Goal: Task Accomplishment & Management: Complete application form

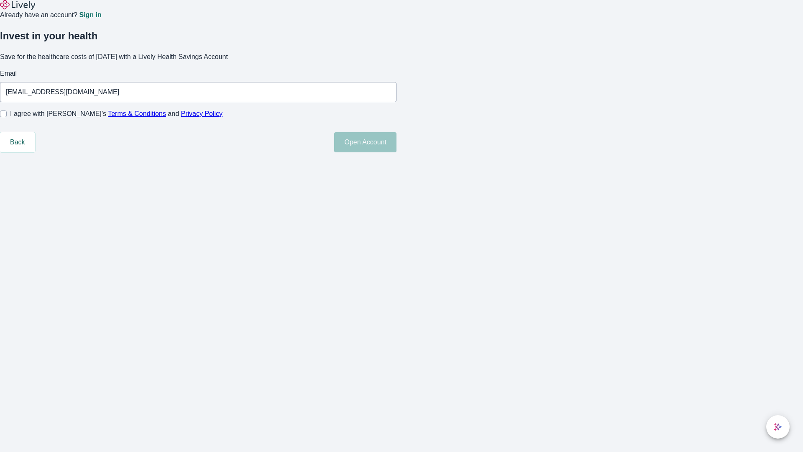
click at [7, 117] on input "I agree with Lively’s Terms & Conditions and Privacy Policy" at bounding box center [3, 113] width 7 height 7
checkbox input "true"
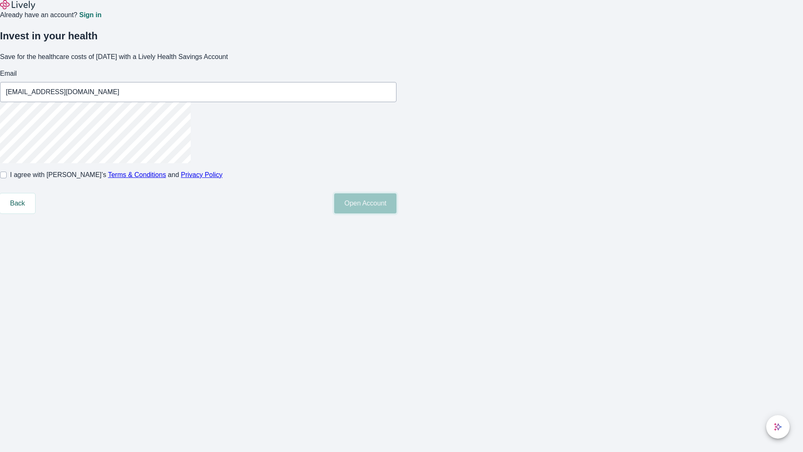
click at [396, 213] on button "Open Account" at bounding box center [365, 203] width 62 height 20
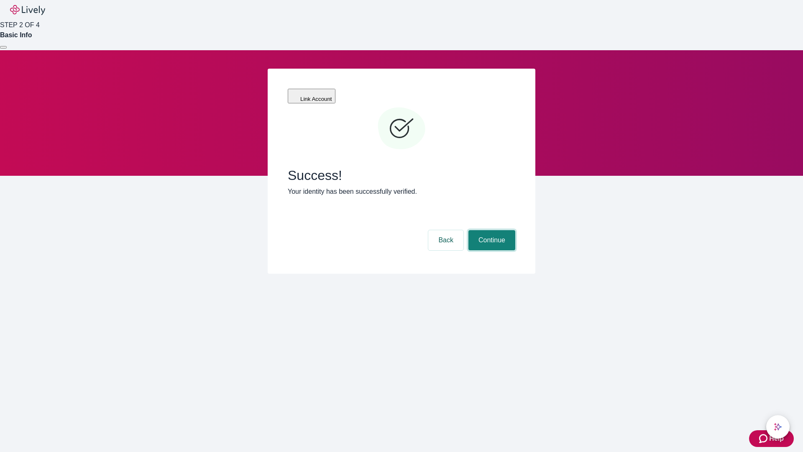
click at [491, 230] on button "Continue" at bounding box center [491, 240] width 47 height 20
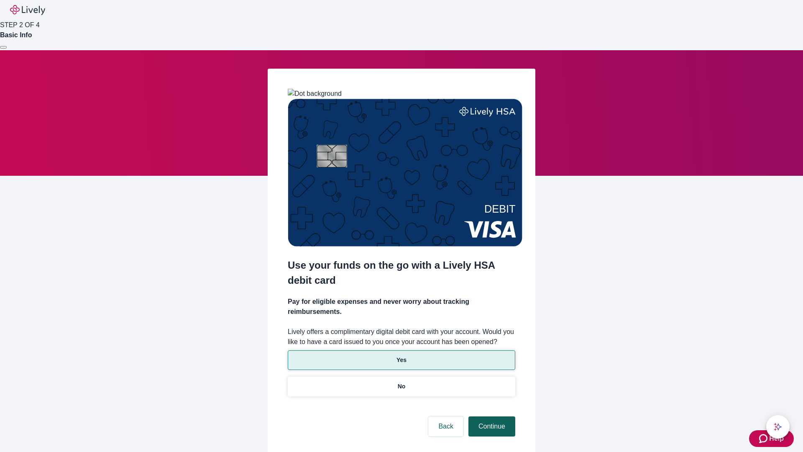
click at [401, 382] on p "No" at bounding box center [402, 386] width 8 height 9
click at [491, 416] on button "Continue" at bounding box center [491, 426] width 47 height 20
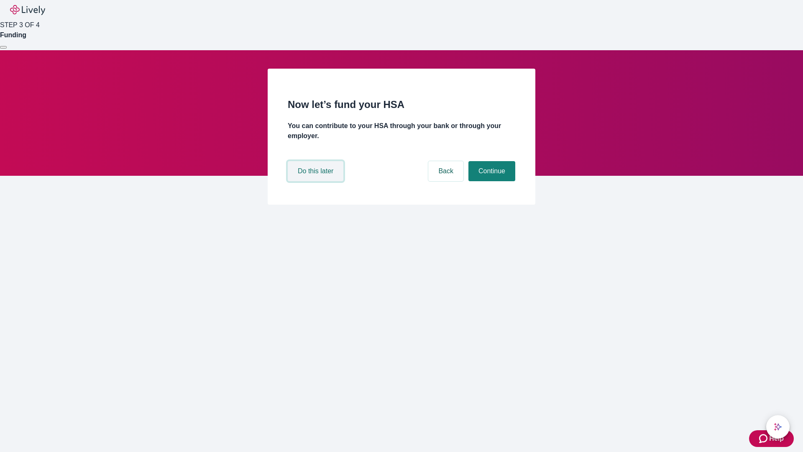
click at [317, 181] on button "Do this later" at bounding box center [316, 171] width 56 height 20
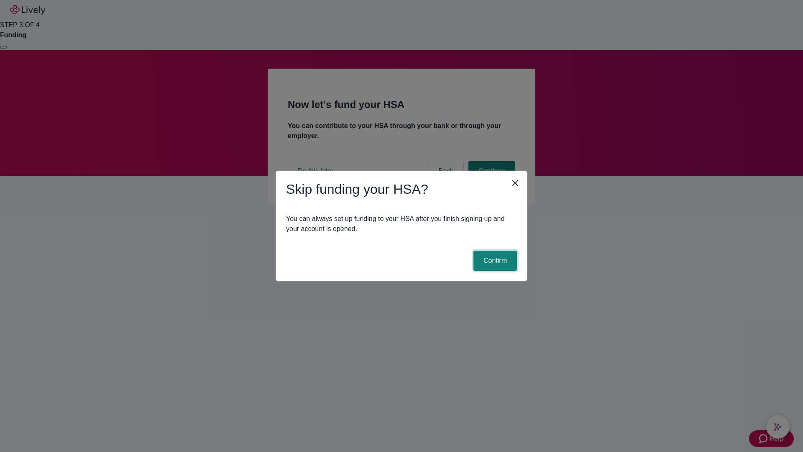
click at [494, 261] on button "Confirm" at bounding box center [494, 260] width 43 height 20
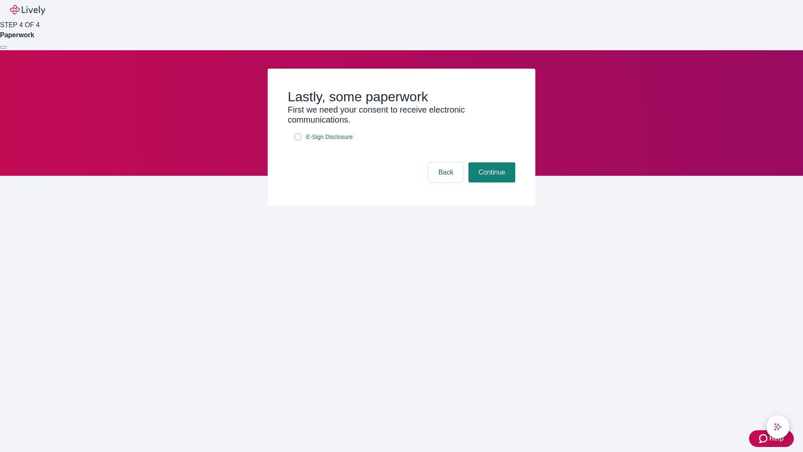
click at [298, 140] on input "E-Sign Disclosure" at bounding box center [297, 136] width 7 height 7
checkbox input "true"
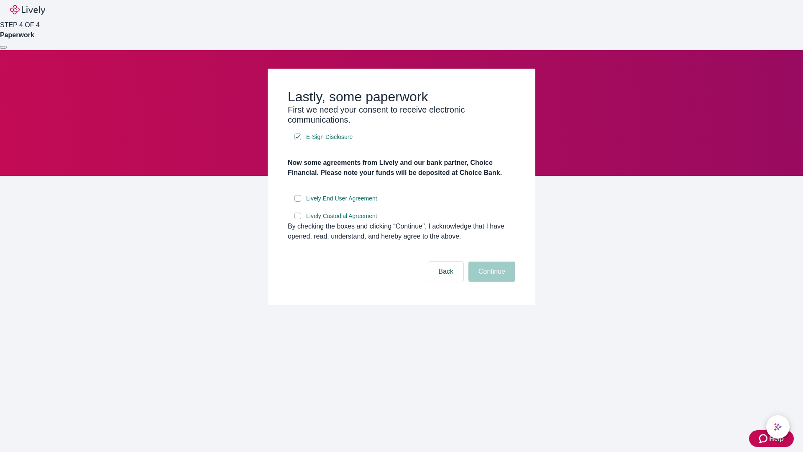
click at [298, 202] on input "Lively End User Agreement" at bounding box center [297, 198] width 7 height 7
checkbox input "true"
click at [298, 219] on input "Lively Custodial Agreement" at bounding box center [297, 215] width 7 height 7
checkbox input "true"
click at [491, 281] on button "Continue" at bounding box center [491, 271] width 47 height 20
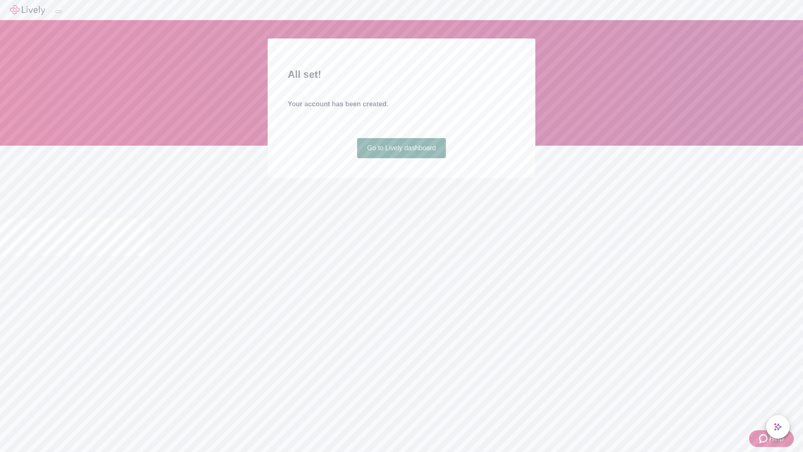
click at [401, 158] on link "Go to Lively dashboard" at bounding box center [401, 148] width 89 height 20
